Goal: Find contact information: Find contact information

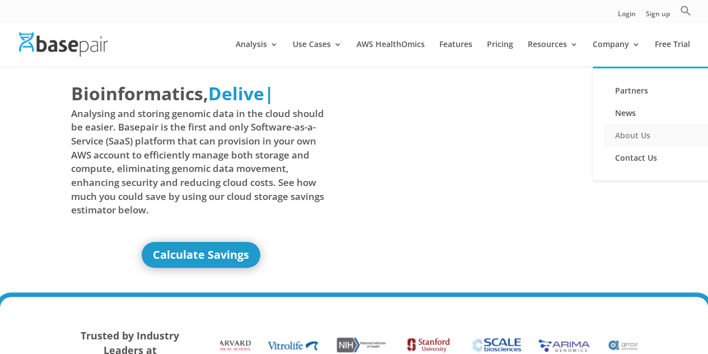
click at [642, 135] on link "About Us" at bounding box center [660, 135] width 112 height 22
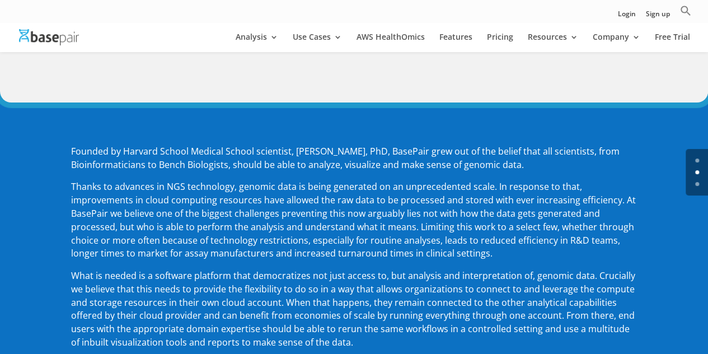
scroll to position [54, 0]
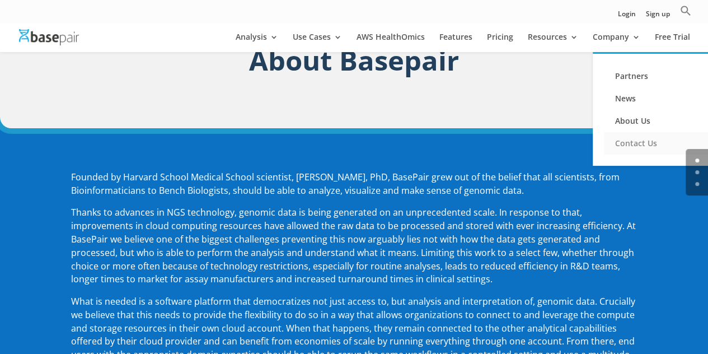
click at [621, 143] on link "Contact Us" at bounding box center [660, 143] width 112 height 22
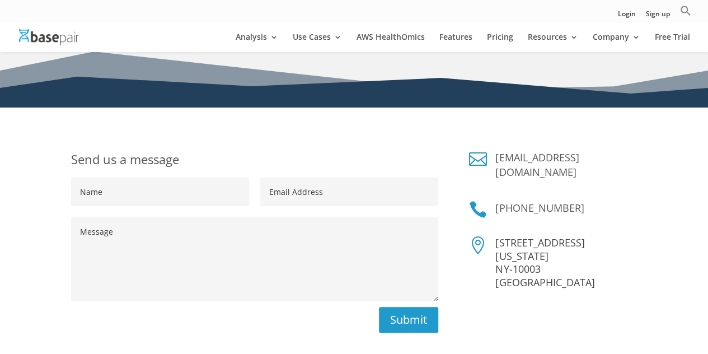
scroll to position [130, 0]
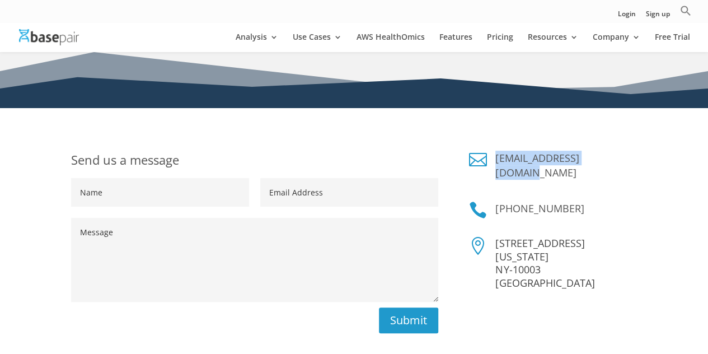
drag, startPoint x: 493, startPoint y: 157, endPoint x: 628, endPoint y: 157, distance: 134.4
click at [628, 157] on div "sales@basepairtech.com" at bounding box center [562, 168] width 150 height 35
copy link "sales@basepairtech.com"
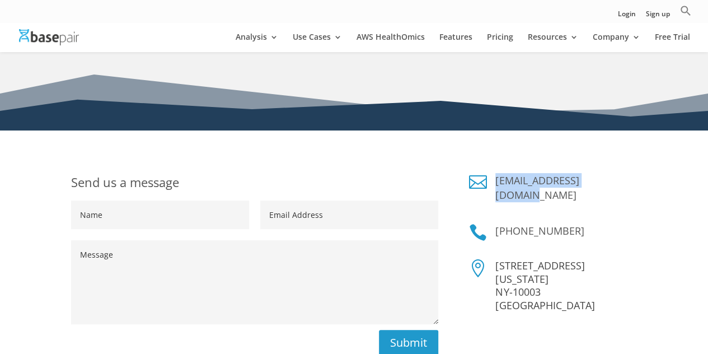
scroll to position [160, 0]
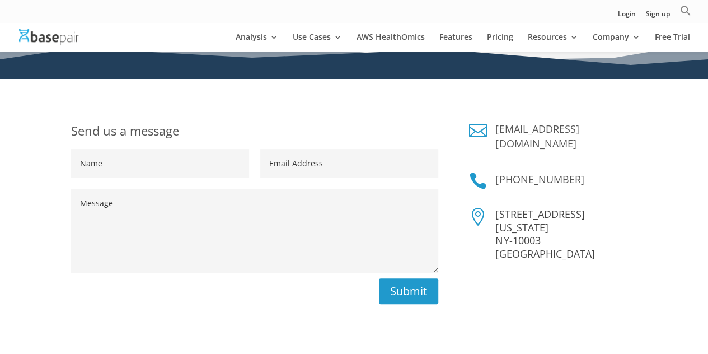
click at [616, 152] on div " sales@basepairtech.com  +1 (347) 428-9399  228 Park Ave S New York NY-10003…" at bounding box center [553, 270] width 168 height 299
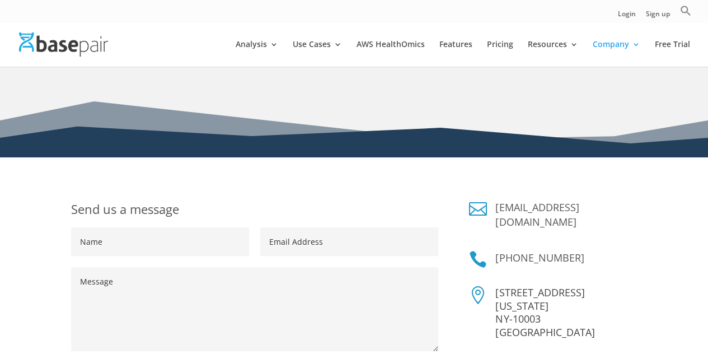
scroll to position [0, 0]
